Goal: Obtain resource: Download file/media

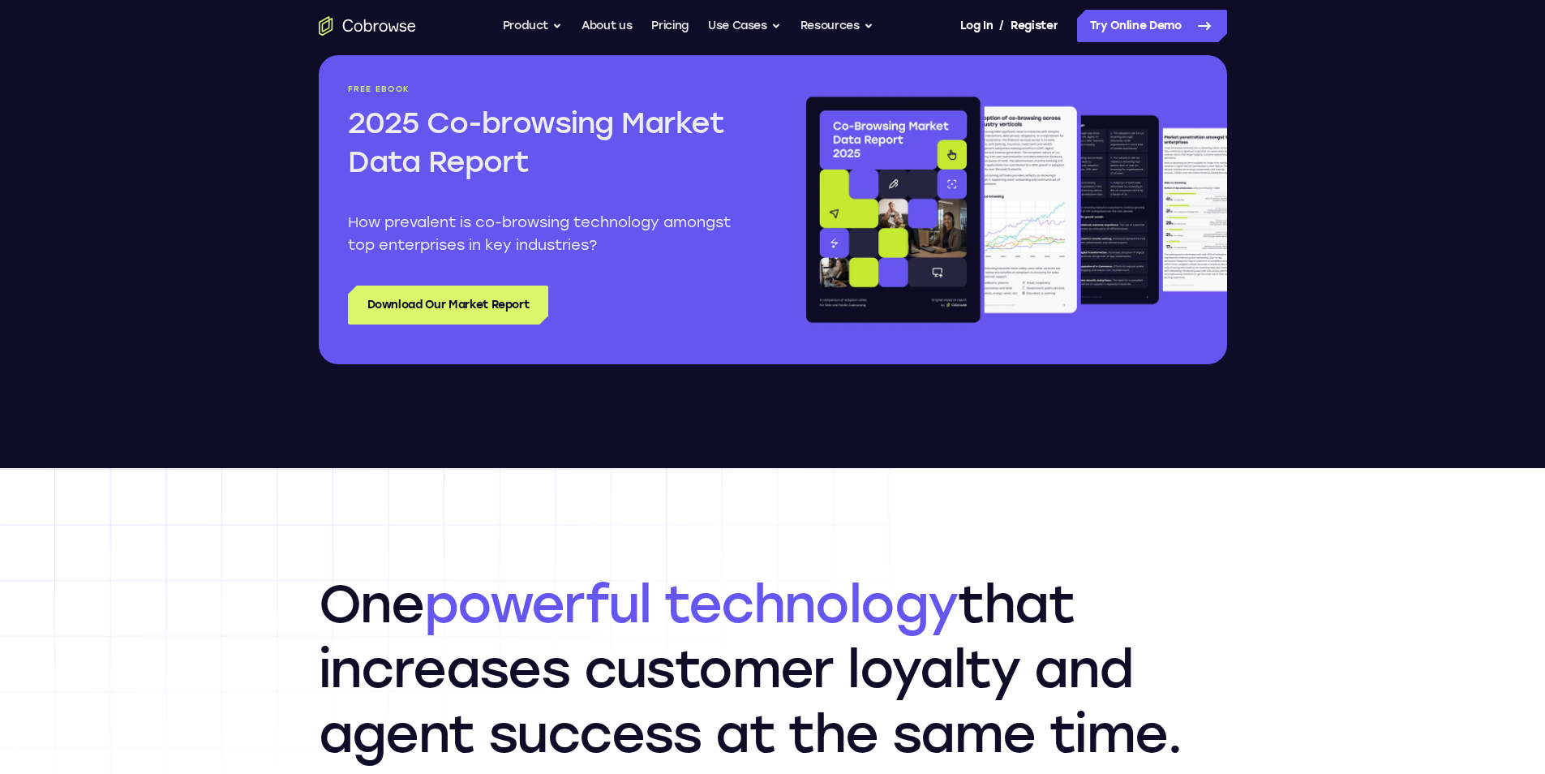
scroll to position [1947, 0]
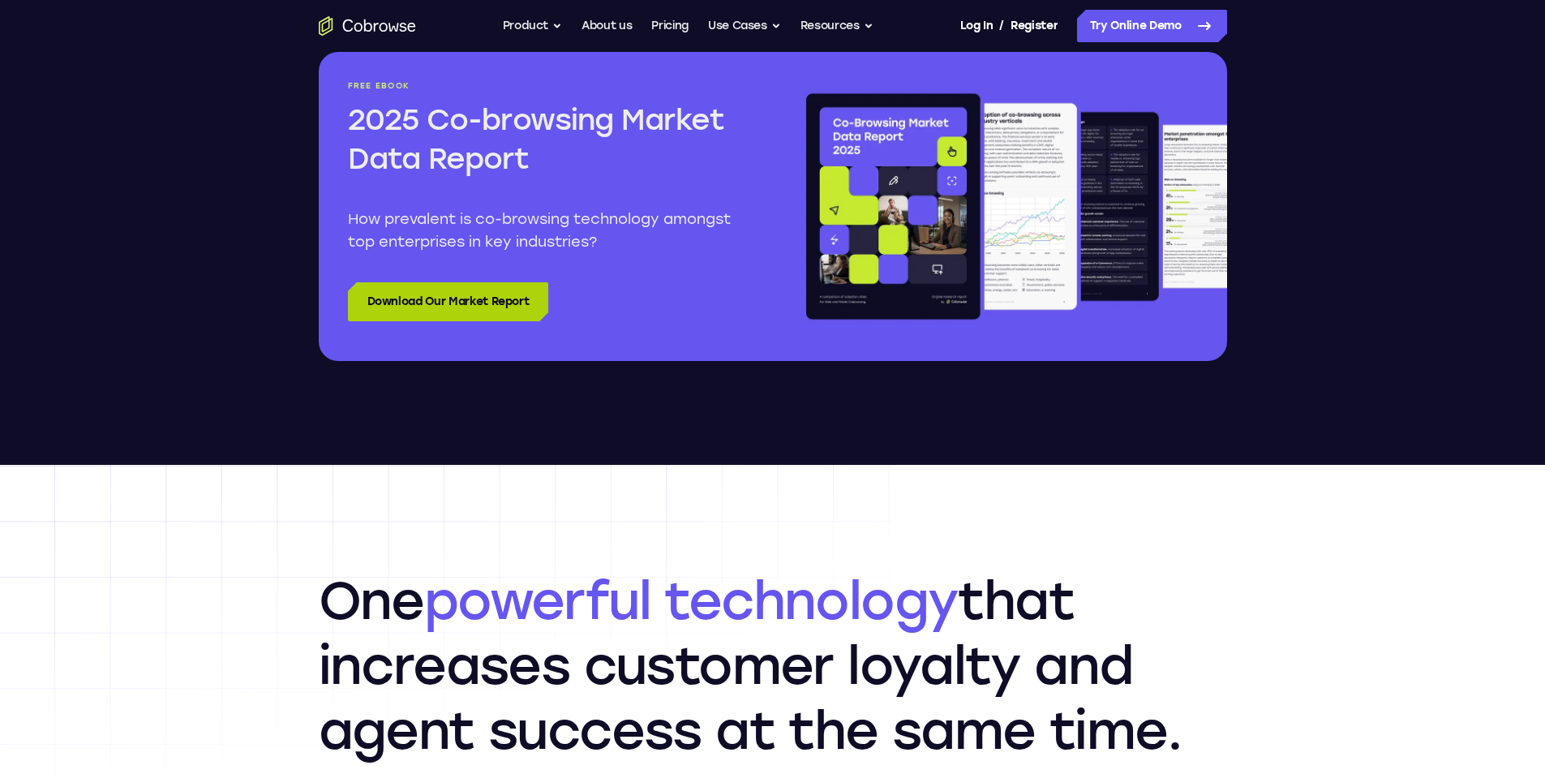
click at [359, 301] on link "Download Our Market Report" at bounding box center [448, 301] width 201 height 39
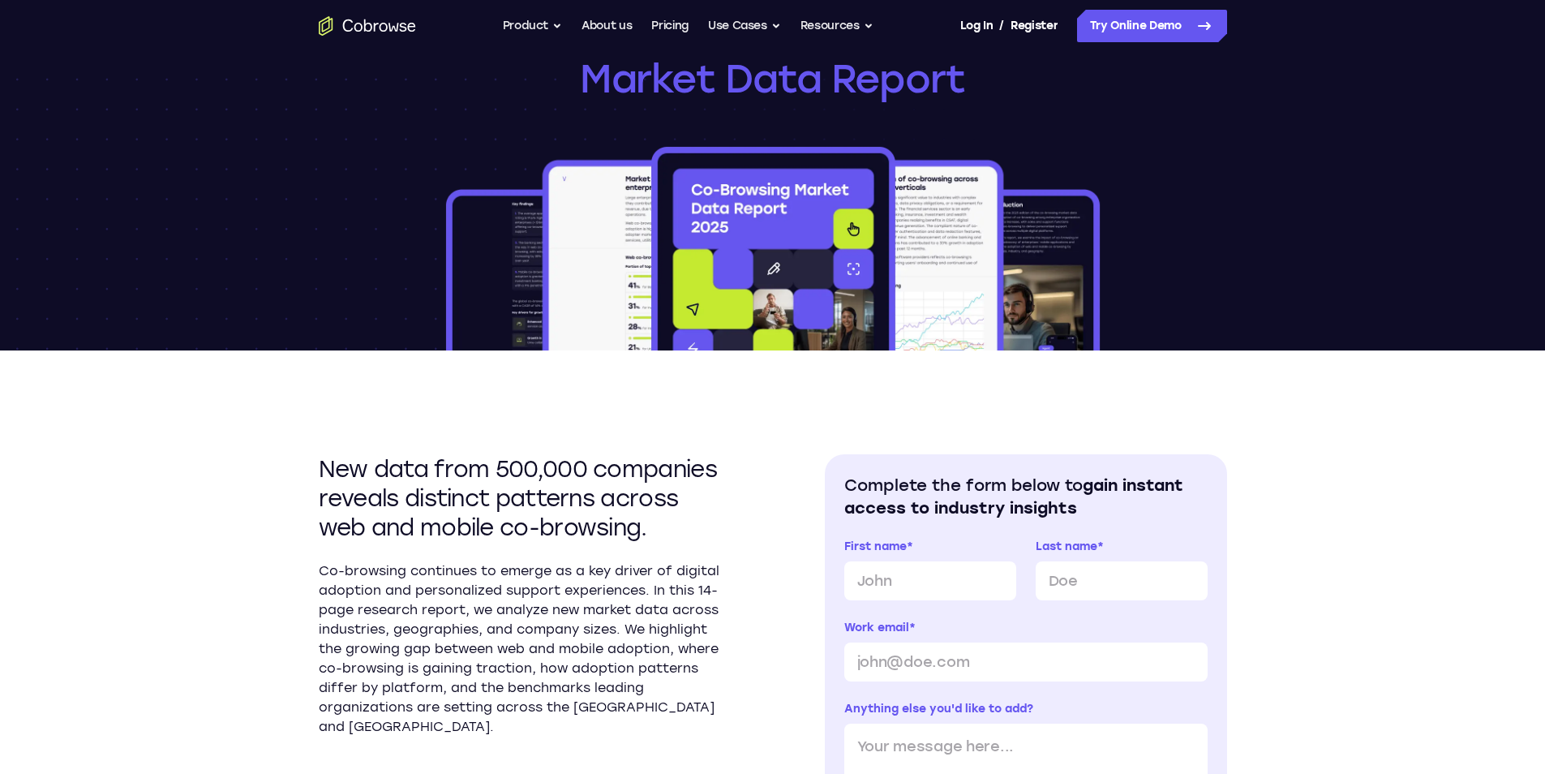
scroll to position [162, 0]
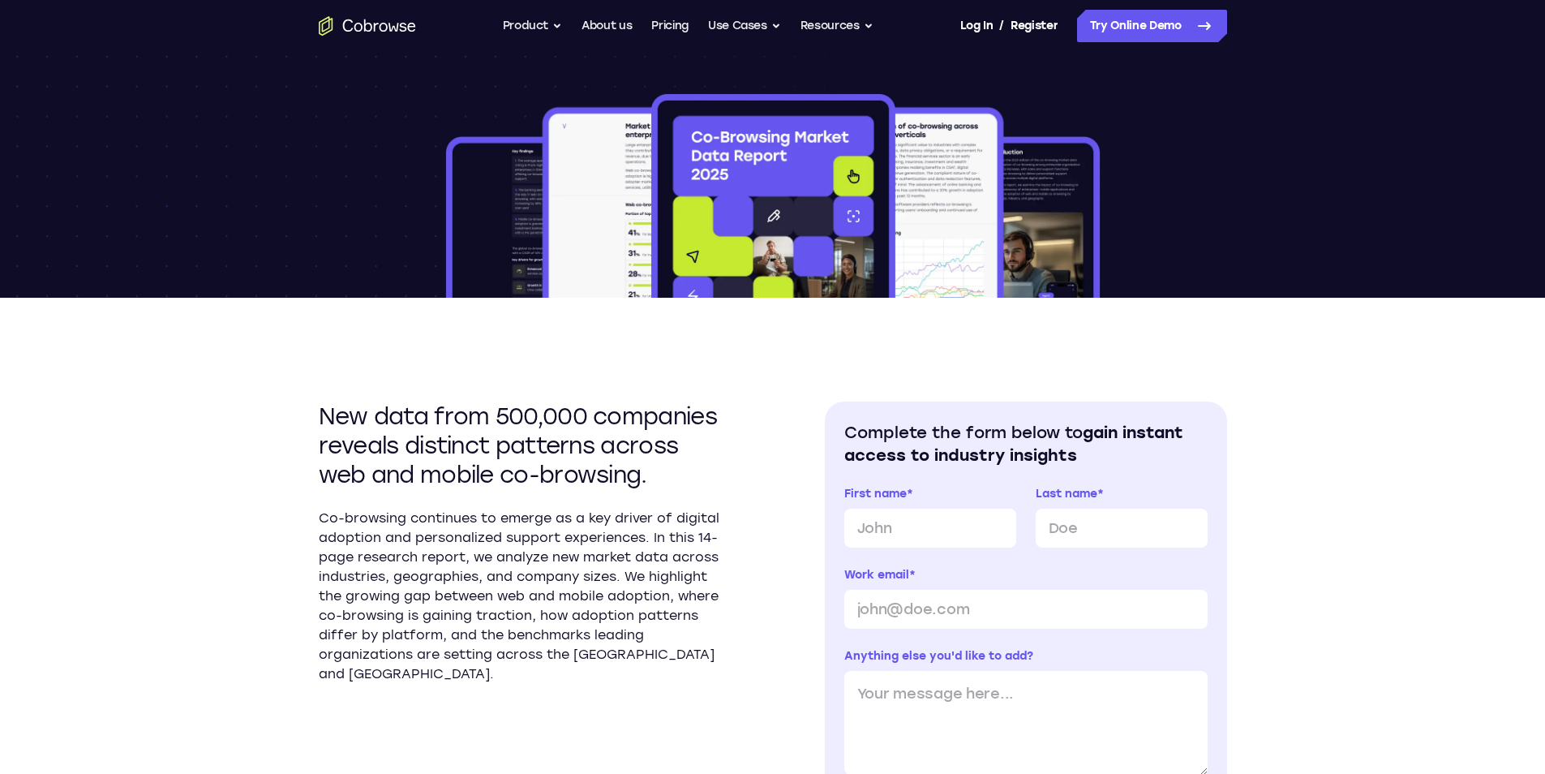
click at [864, 247] on img at bounding box center [773, 194] width 660 height 207
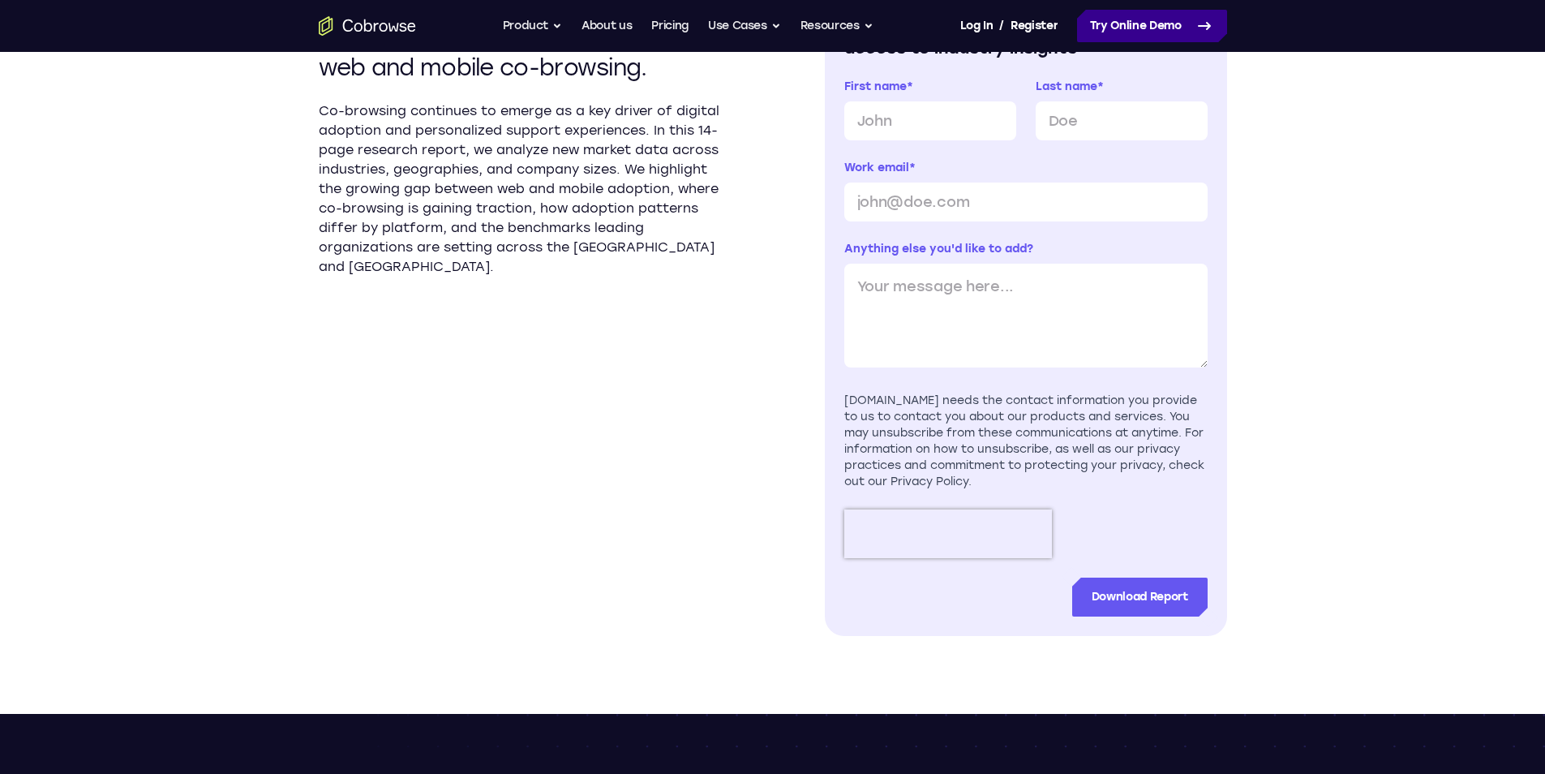
scroll to position [649, 0]
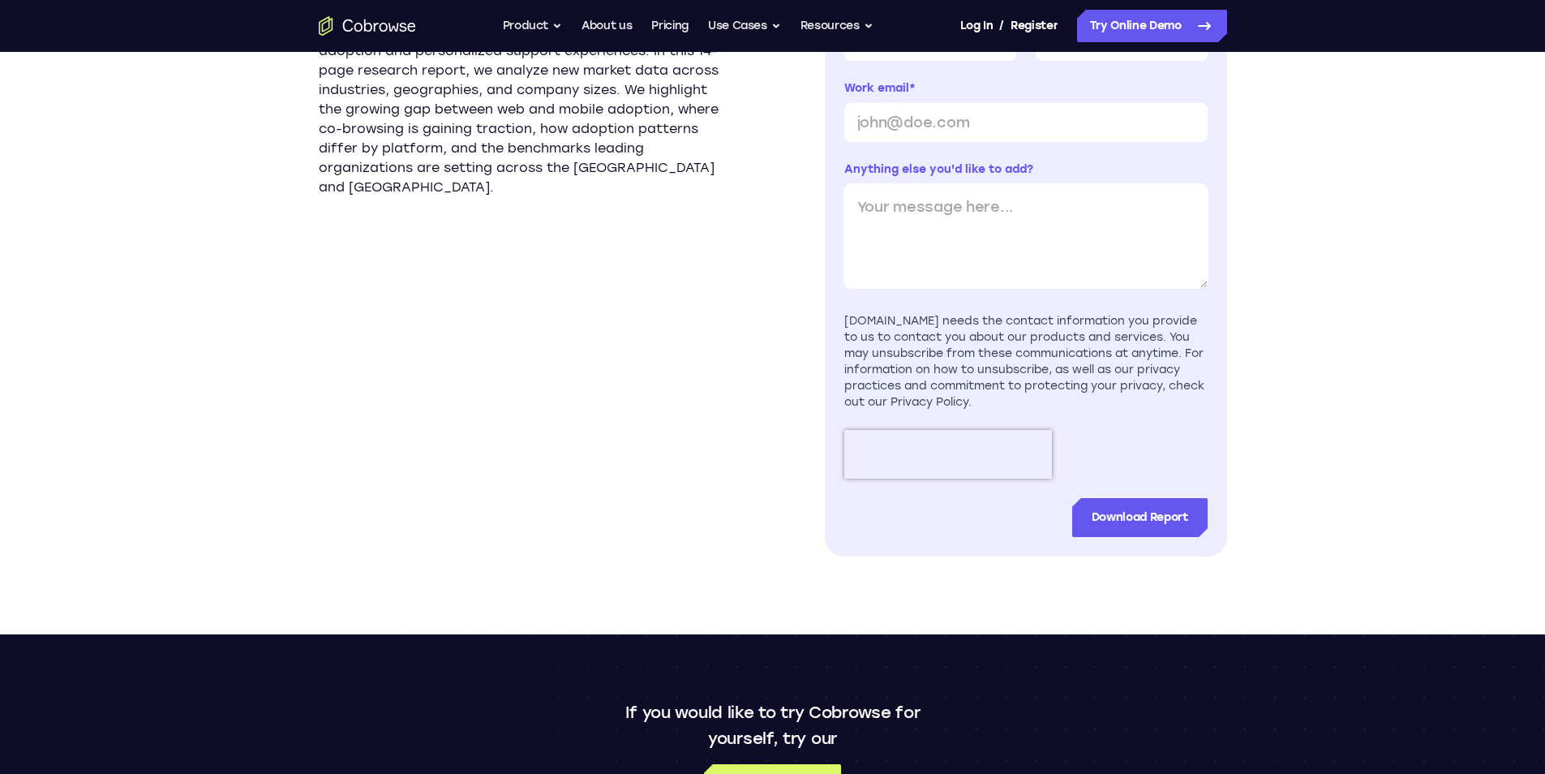
click at [1123, 186] on textarea "Anything else you'd like to add?" at bounding box center [1025, 236] width 363 height 104
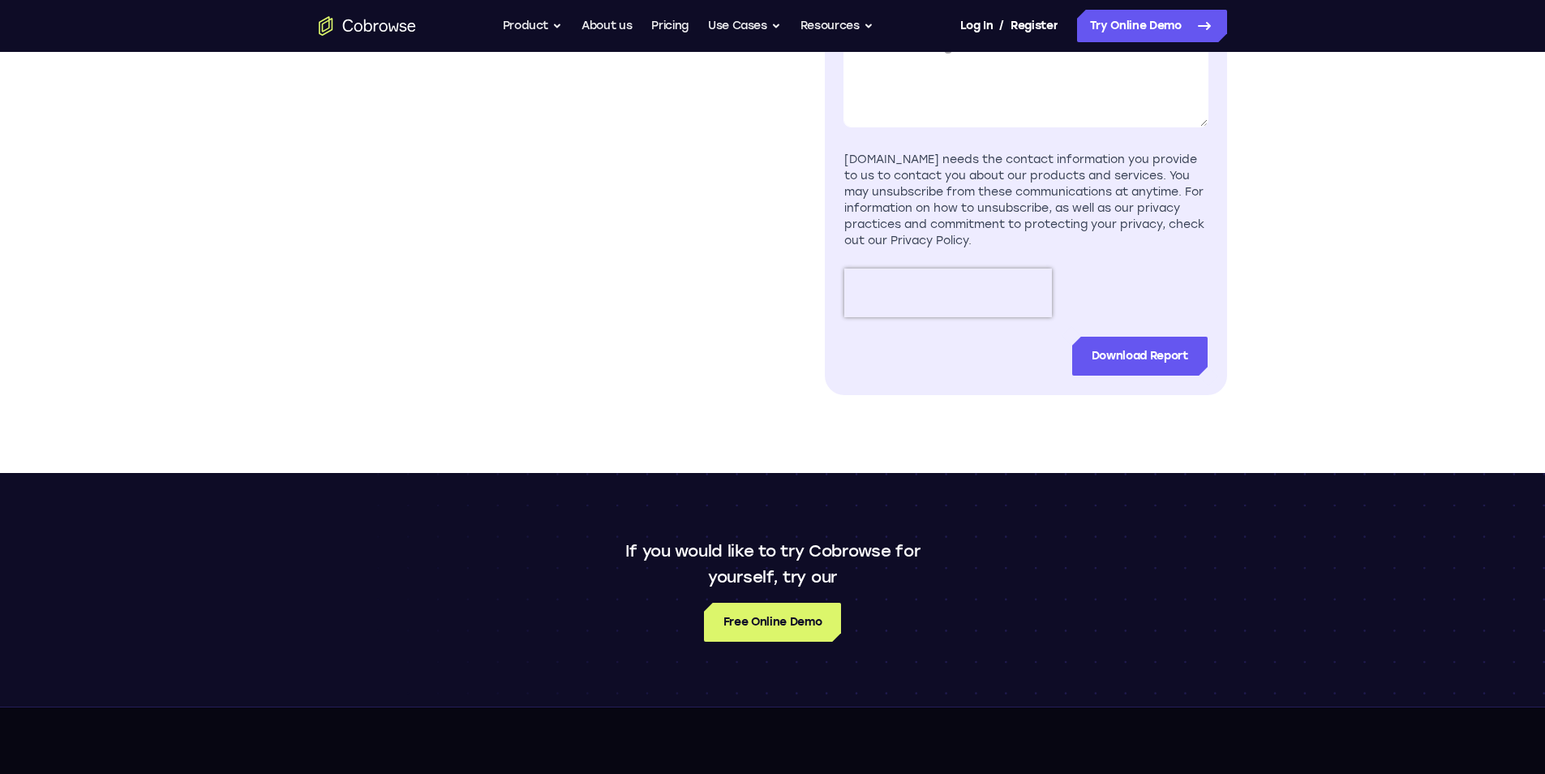
scroll to position [811, 0]
click at [1130, 243] on div "[DOMAIN_NAME] needs the contact information you provide to us to contact you ab…" at bounding box center [1025, 199] width 363 height 97
click at [1029, 239] on div "[DOMAIN_NAME] needs the contact information you provide to us to contact you ab…" at bounding box center [1025, 199] width 363 height 97
click at [1030, 214] on div "[DOMAIN_NAME] needs the contact information you provide to us to contact you ab…" at bounding box center [1025, 199] width 363 height 97
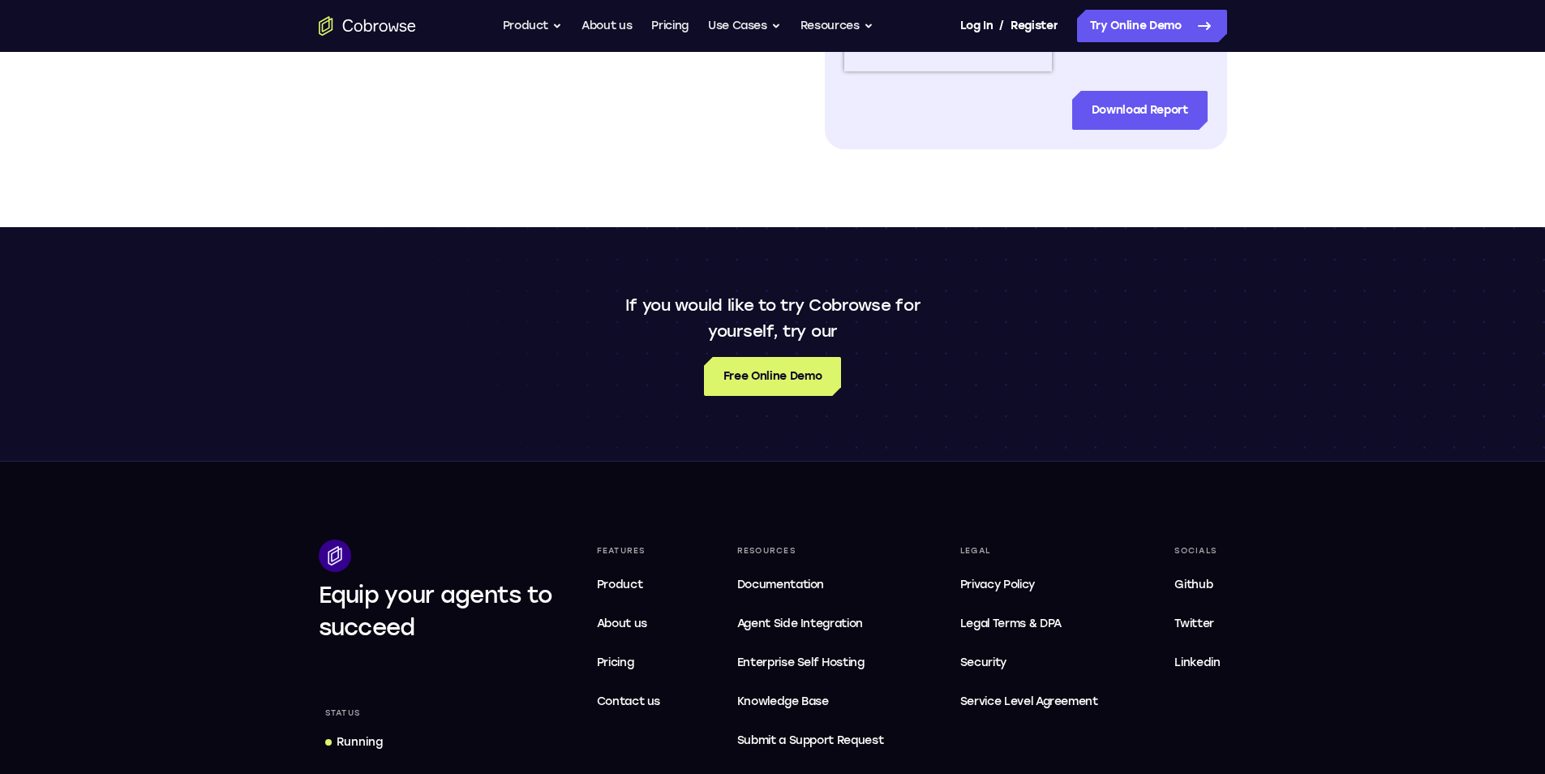
scroll to position [1136, 0]
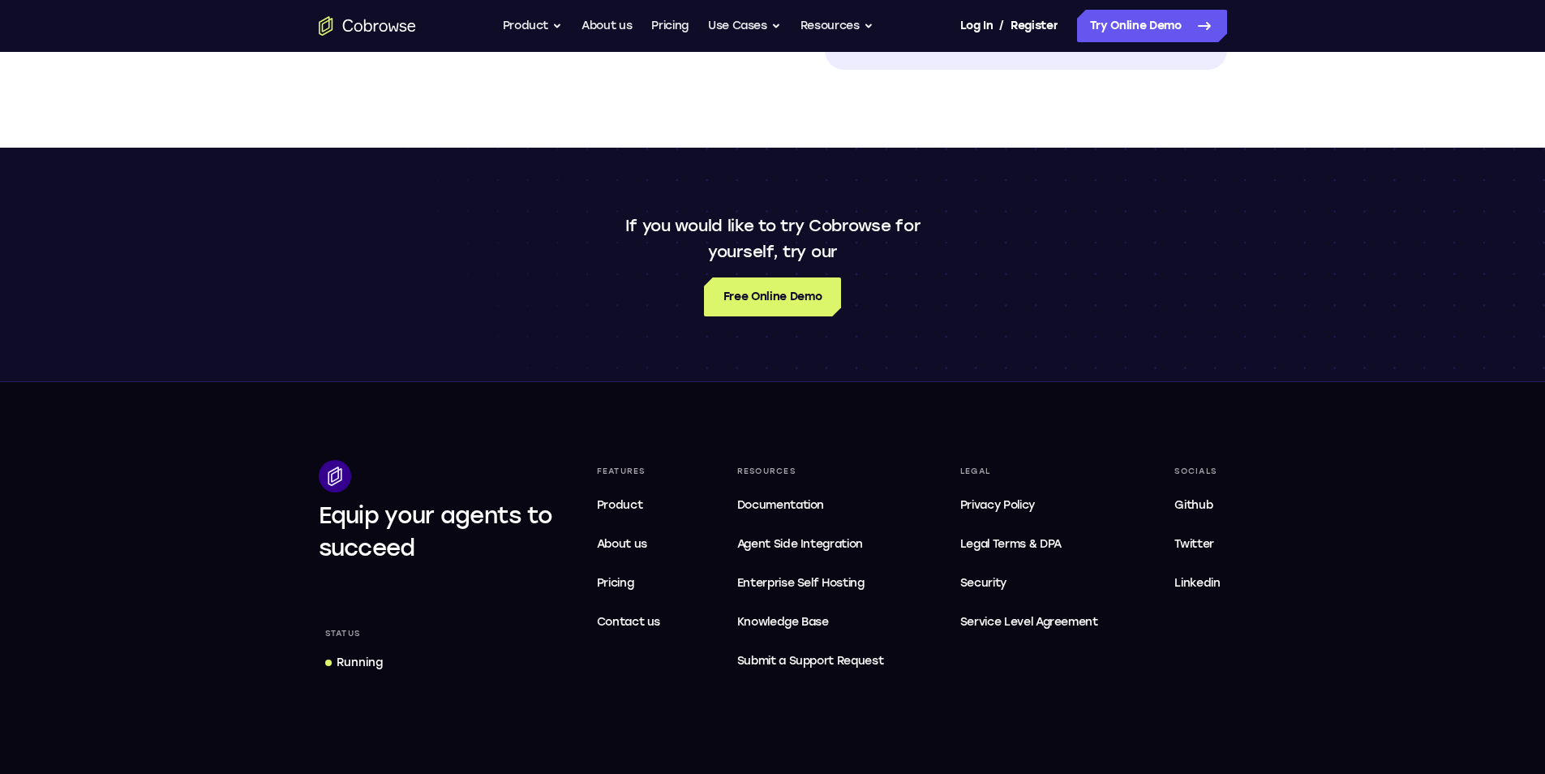
click at [586, 191] on div "If you would like to try Cobrowse for yourself, try our Free Online Demo" at bounding box center [772, 265] width 1545 height 234
click at [965, 624] on span "Service Level Agreement" at bounding box center [1029, 621] width 138 height 19
